Goal: Information Seeking & Learning: Learn about a topic

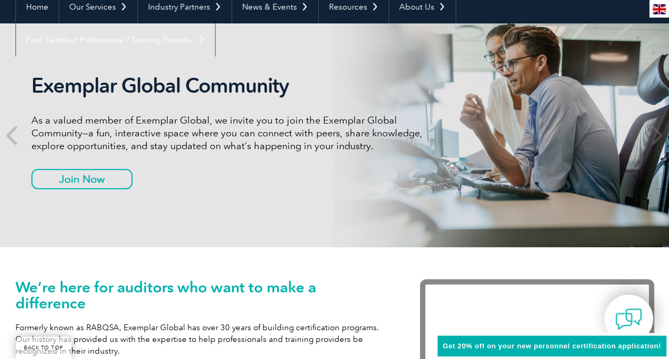
scroll to position [67, 0]
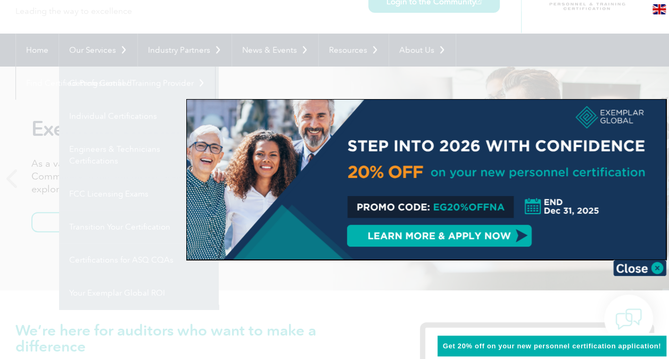
click at [52, 92] on div at bounding box center [334, 179] width 669 height 359
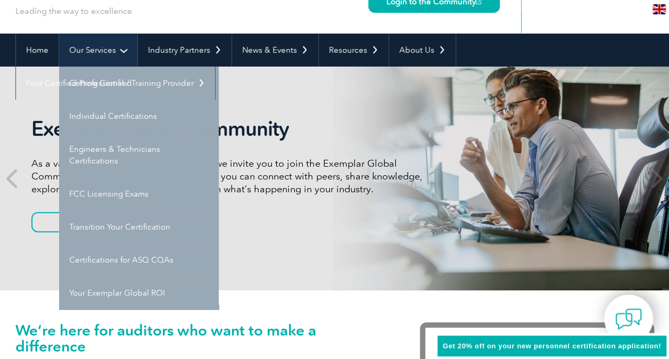
click at [93, 51] on link "Our Services" at bounding box center [98, 50] width 78 height 33
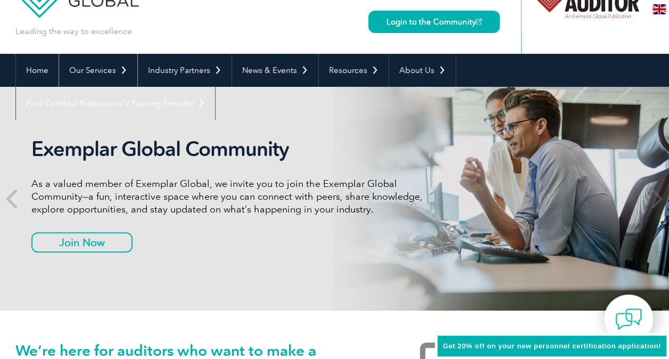
scroll to position [47, 0]
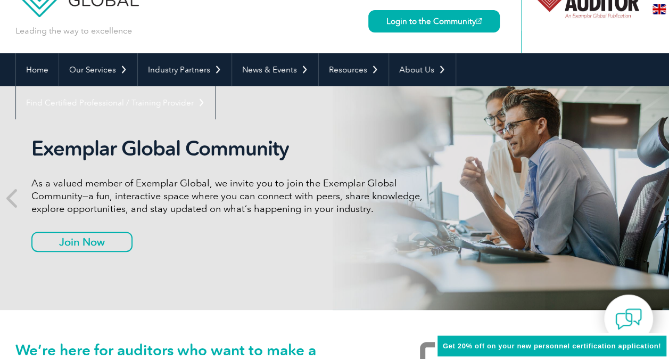
click at [108, 94] on div "Exemplar Global Community As a valued member of Exemplar Global, we invite you …" at bounding box center [334, 198] width 639 height 224
click at [115, 80] on link "Our Services" at bounding box center [98, 69] width 78 height 33
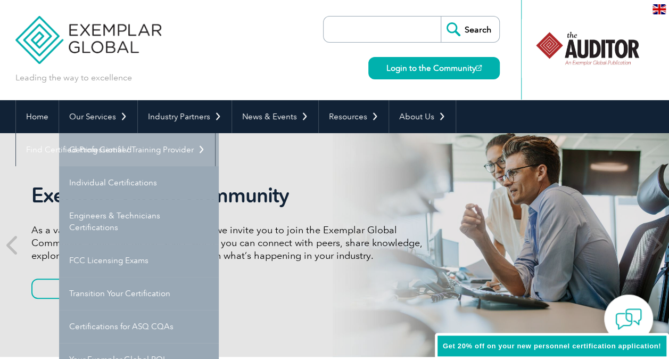
click at [112, 145] on link "Getting Certified" at bounding box center [139, 149] width 160 height 33
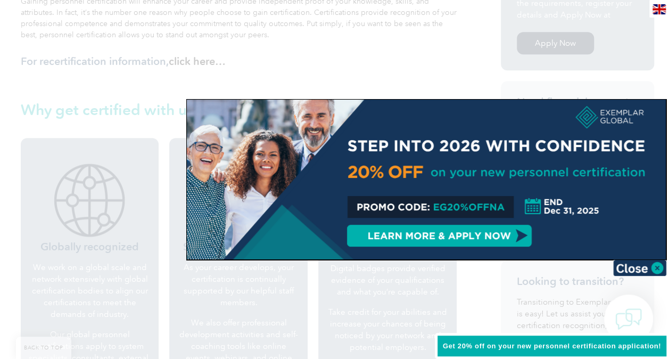
scroll to position [321, 0]
click at [658, 272] on img at bounding box center [639, 268] width 53 height 16
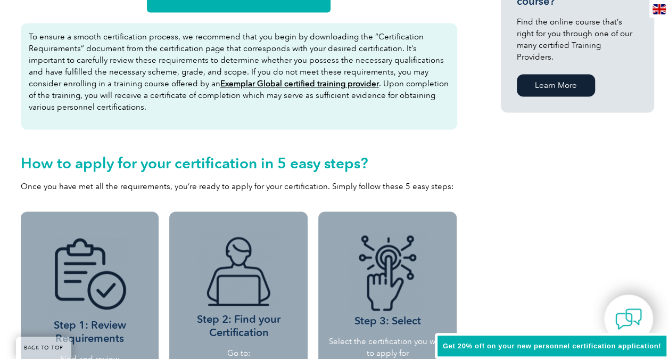
scroll to position [764, 0]
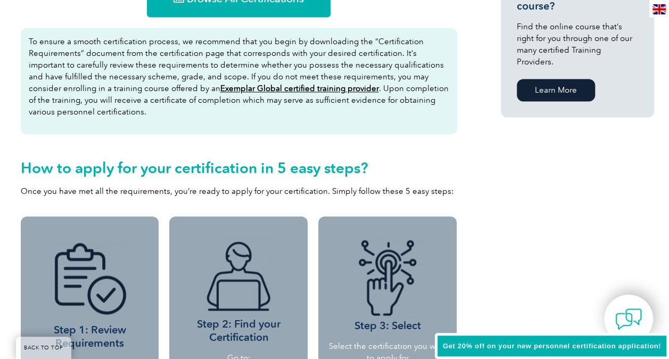
click at [298, 88] on u "Exemplar Global certified training provider" at bounding box center [299, 89] width 159 height 10
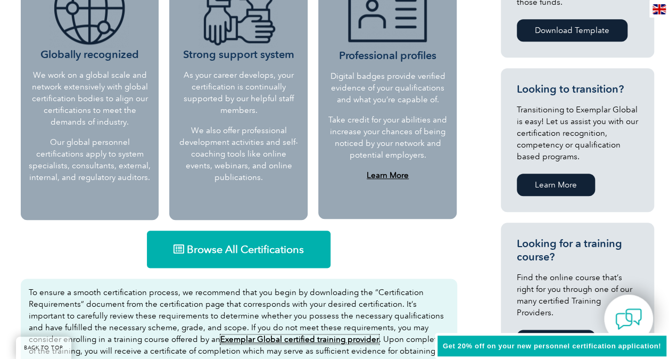
scroll to position [476, 0]
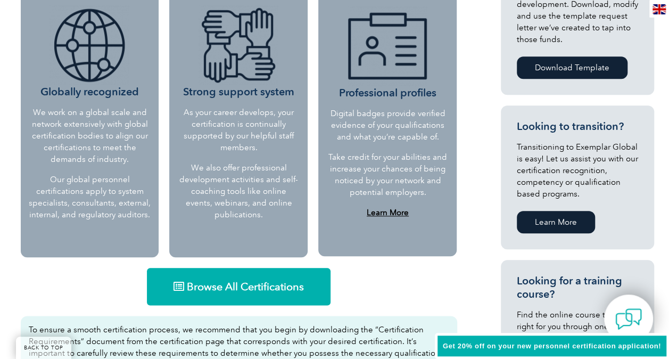
click at [215, 271] on link "Browse All Certifications" at bounding box center [239, 286] width 184 height 37
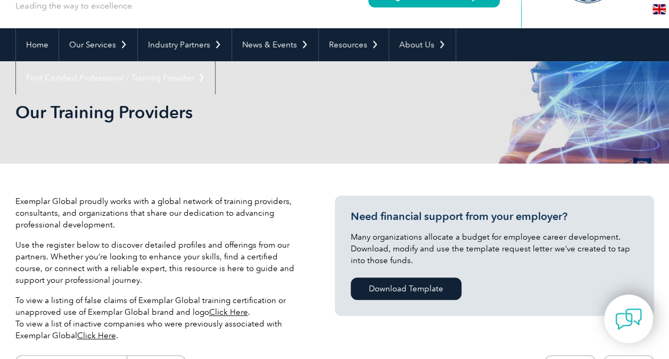
scroll to position [73, 0]
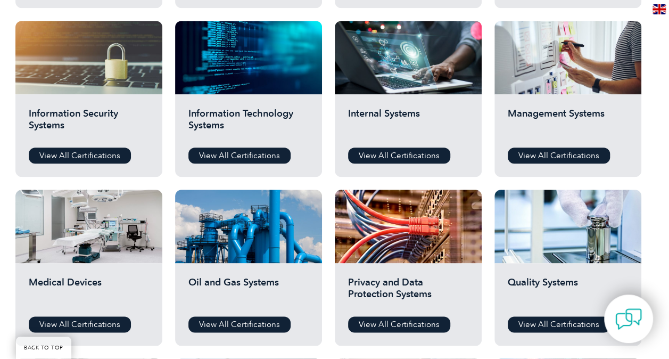
scroll to position [552, 0]
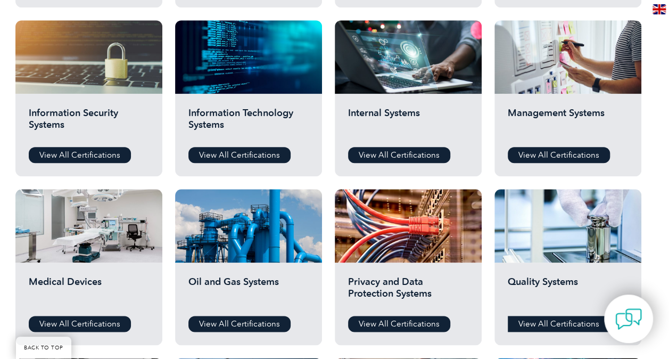
click at [544, 321] on link "View All Certifications" at bounding box center [559, 324] width 102 height 16
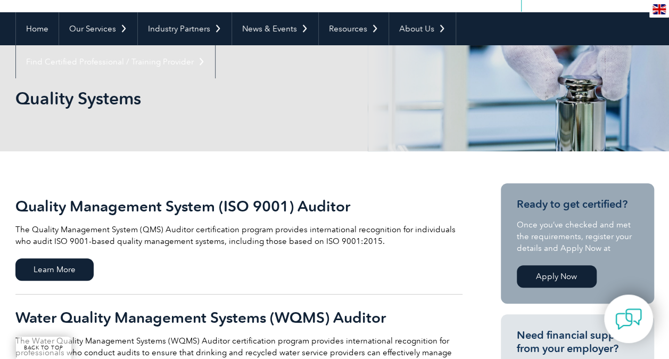
scroll to position [146, 0]
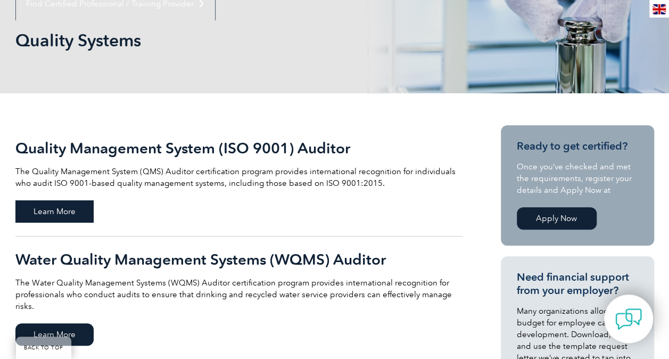
click at [47, 213] on span "Learn More" at bounding box center [54, 211] width 78 height 22
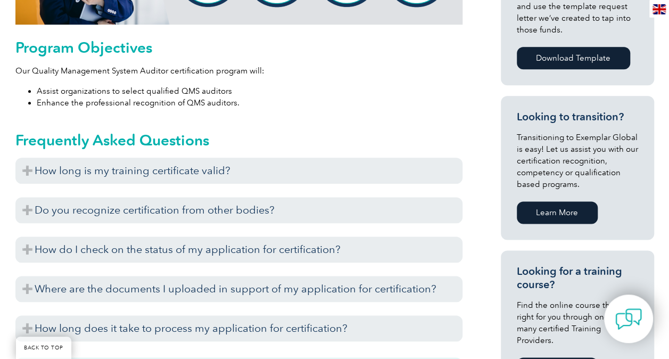
scroll to position [562, 0]
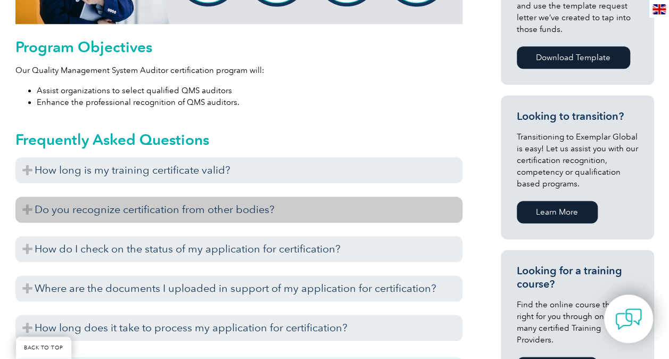
click at [262, 210] on h3 "Do you recognize certification from other bodies?" at bounding box center [238, 209] width 447 height 26
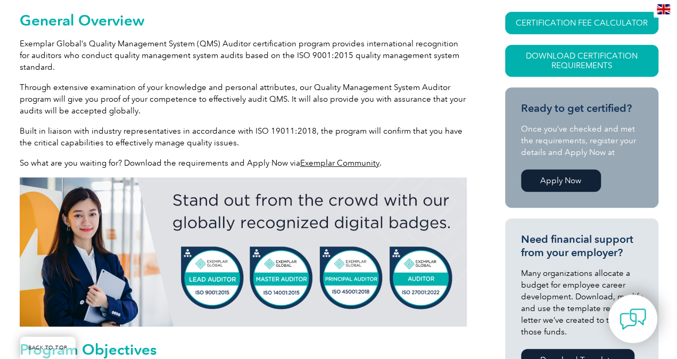
scroll to position [259, 0]
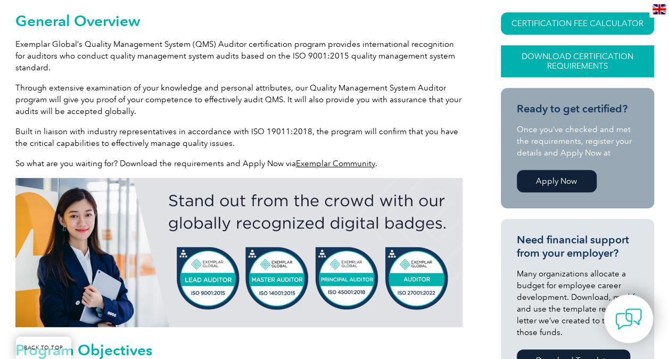
click at [575, 67] on link "Download Certification Requirements" at bounding box center [577, 61] width 153 height 32
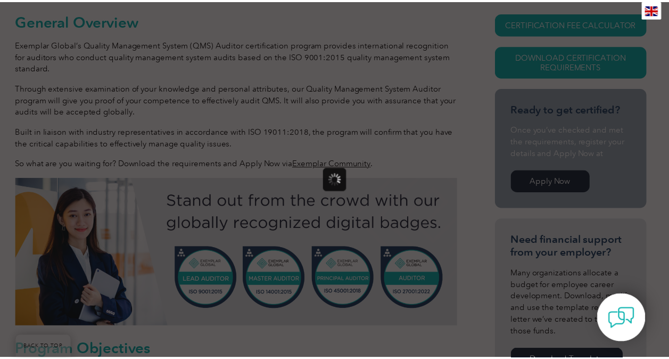
scroll to position [0, 0]
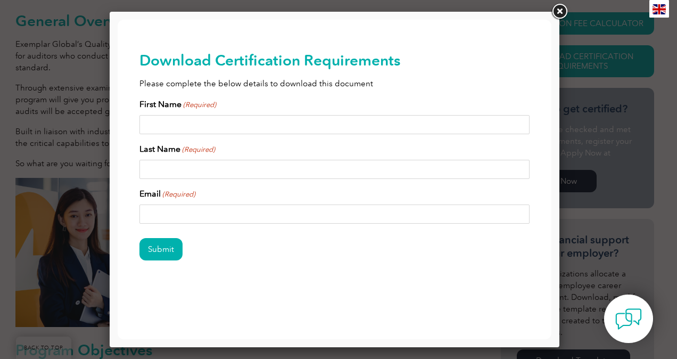
click at [556, 11] on link at bounding box center [559, 11] width 19 height 19
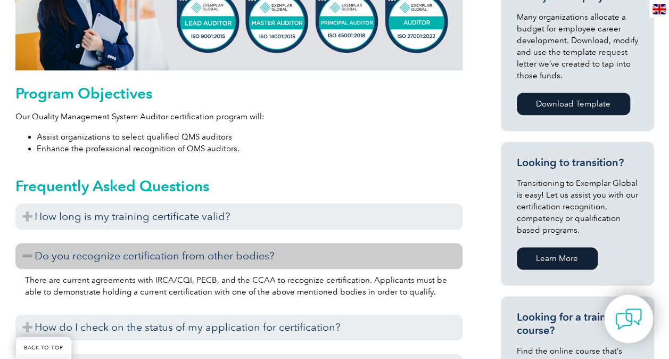
scroll to position [638, 0]
